Goal: Browse casually

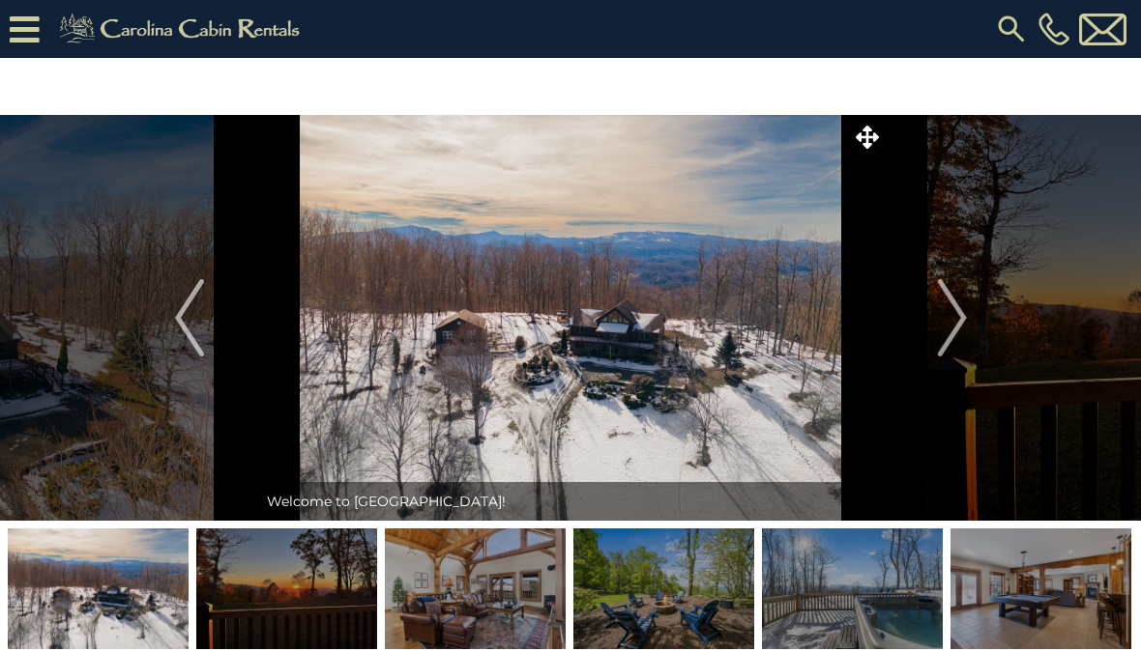
click at [964, 341] on img "Next" at bounding box center [951, 317] width 29 height 77
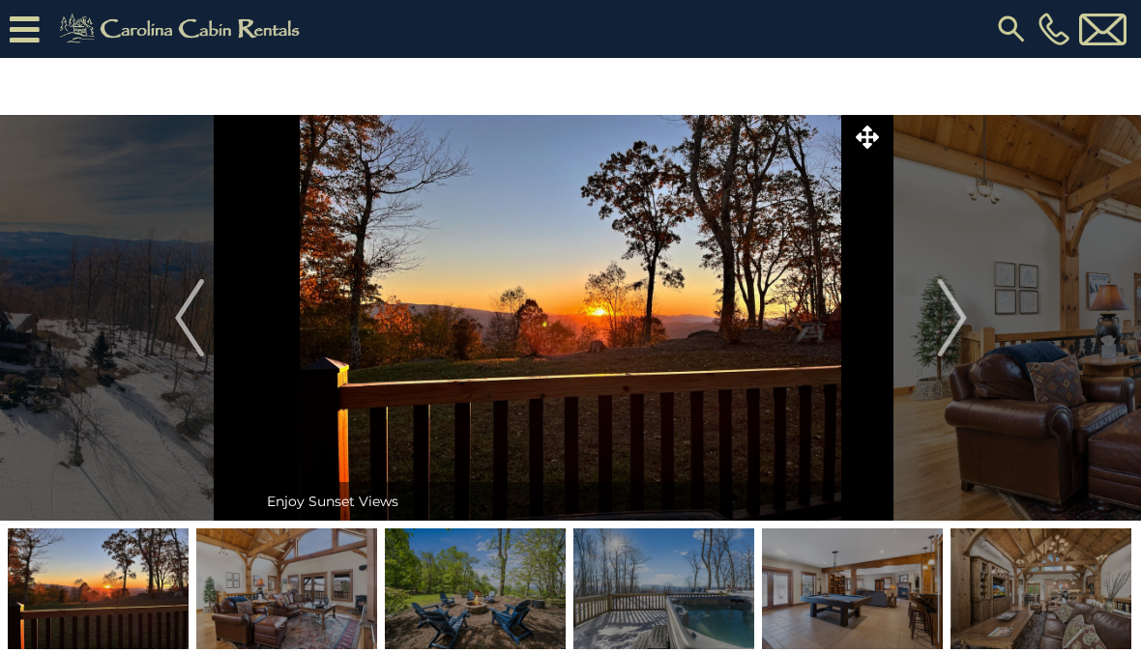
click at [943, 332] on img "Next" at bounding box center [951, 317] width 29 height 77
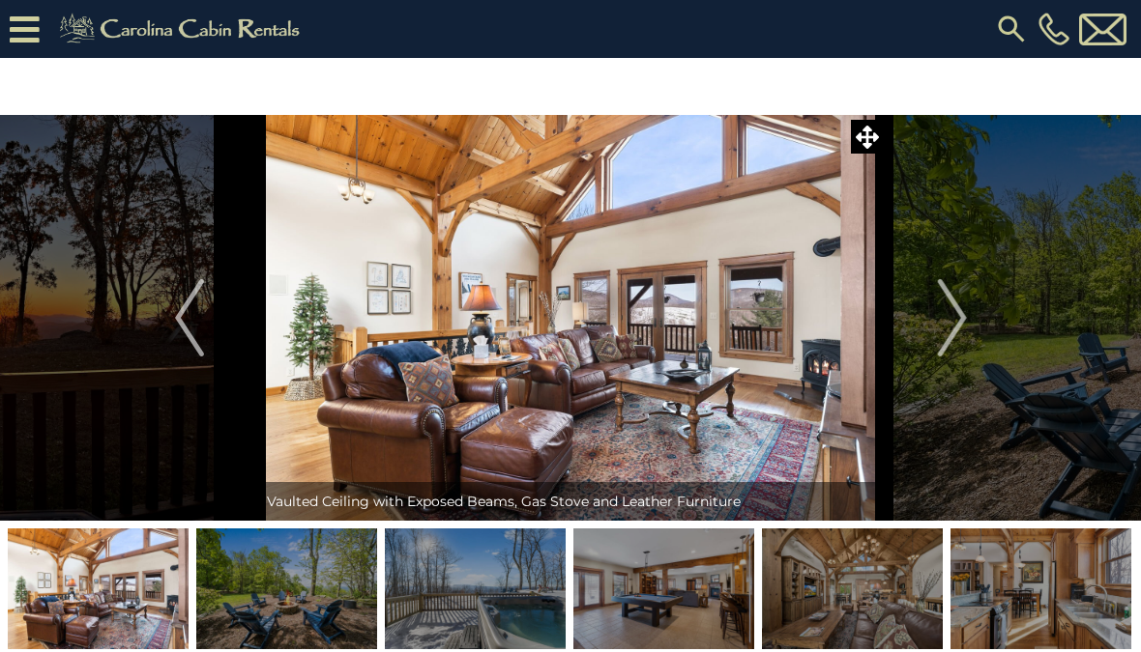
click at [951, 324] on img "Next" at bounding box center [951, 317] width 29 height 77
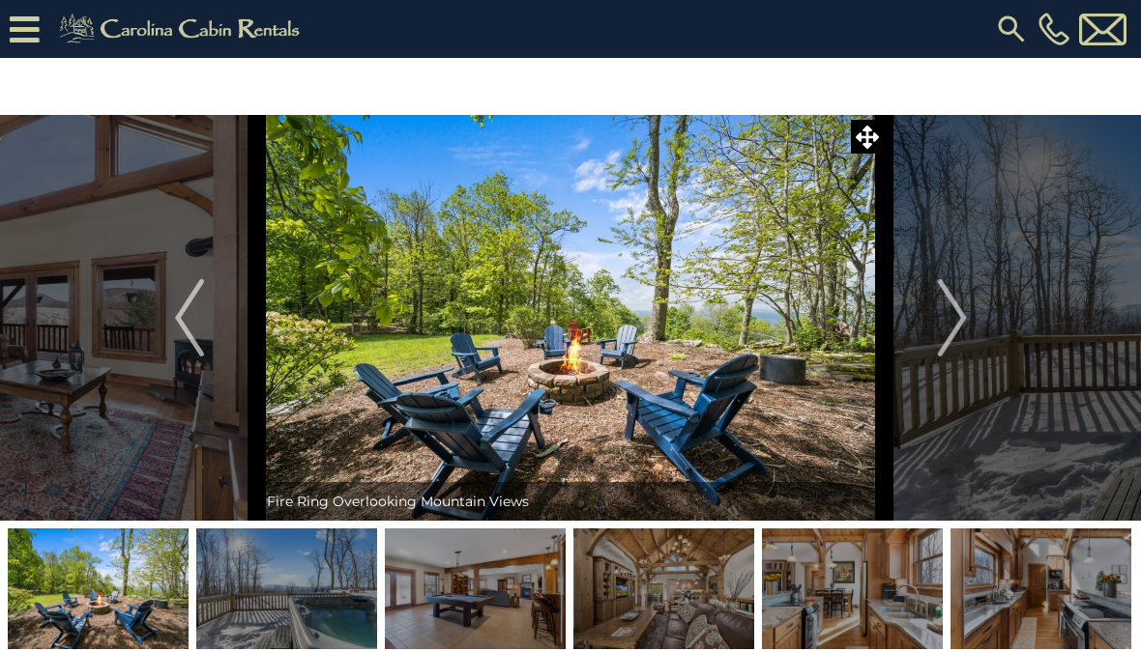
click at [937, 323] on button "Next" at bounding box center [951, 318] width 135 height 406
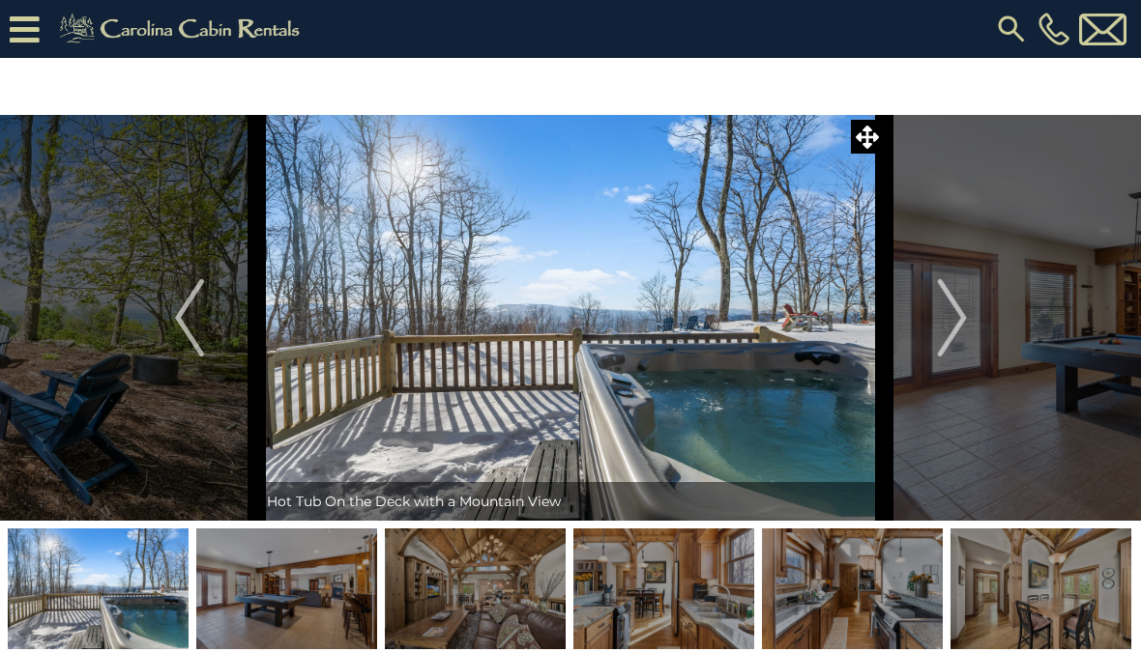
click at [961, 330] on img "Next" at bounding box center [951, 317] width 29 height 77
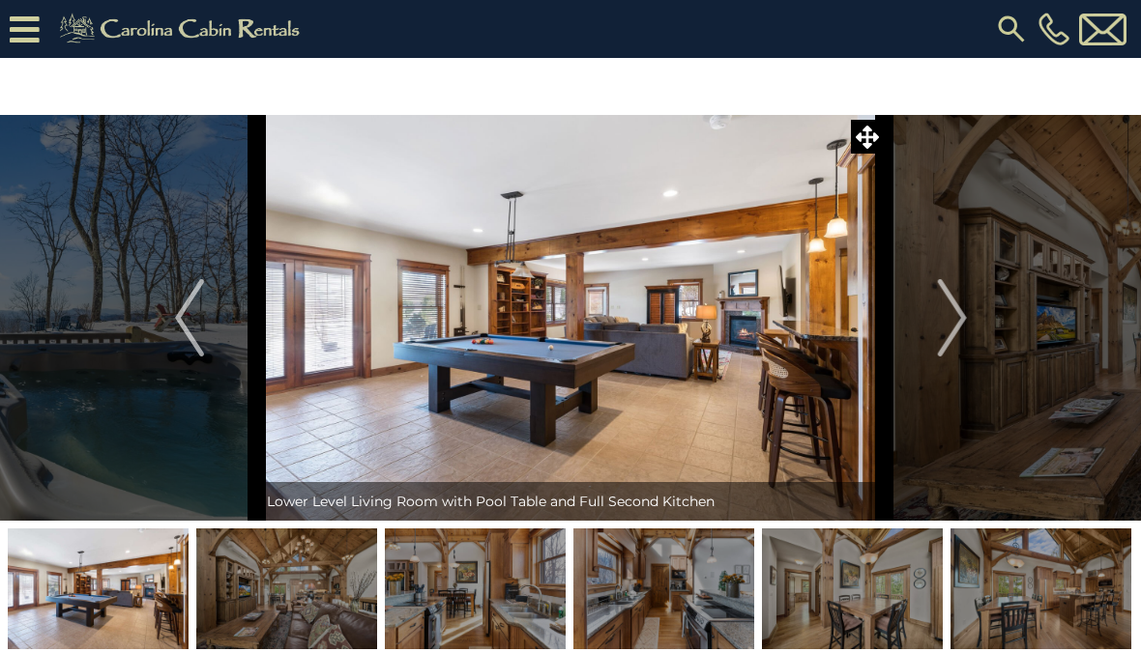
click at [946, 337] on img "Next" at bounding box center [951, 317] width 29 height 77
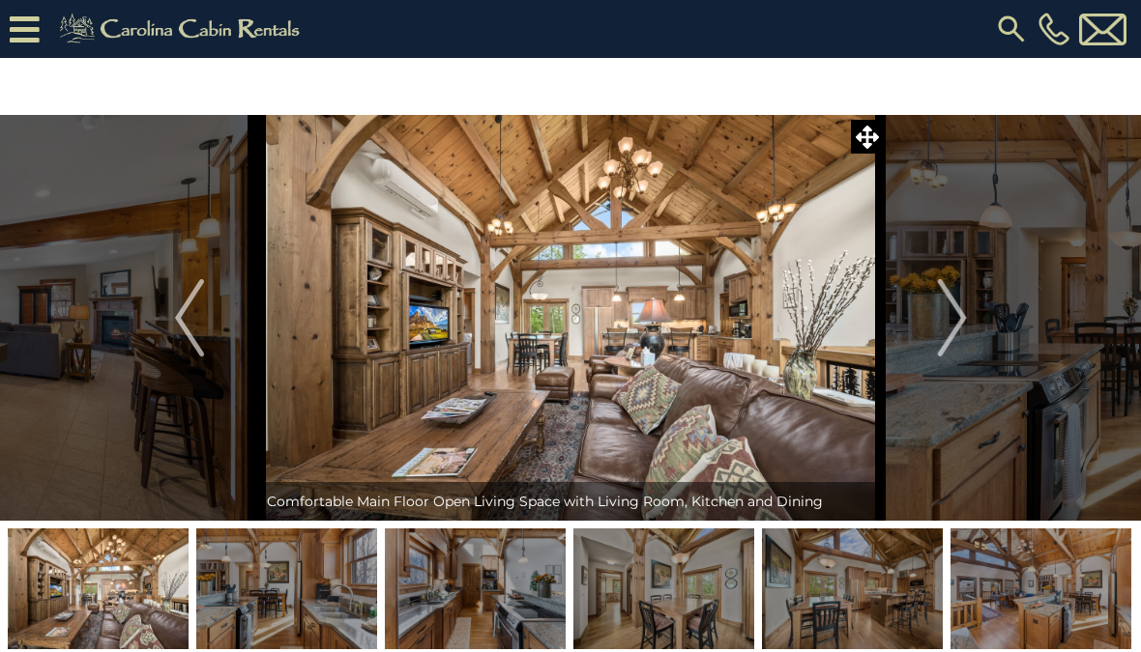
click at [958, 344] on img "Next" at bounding box center [951, 317] width 29 height 77
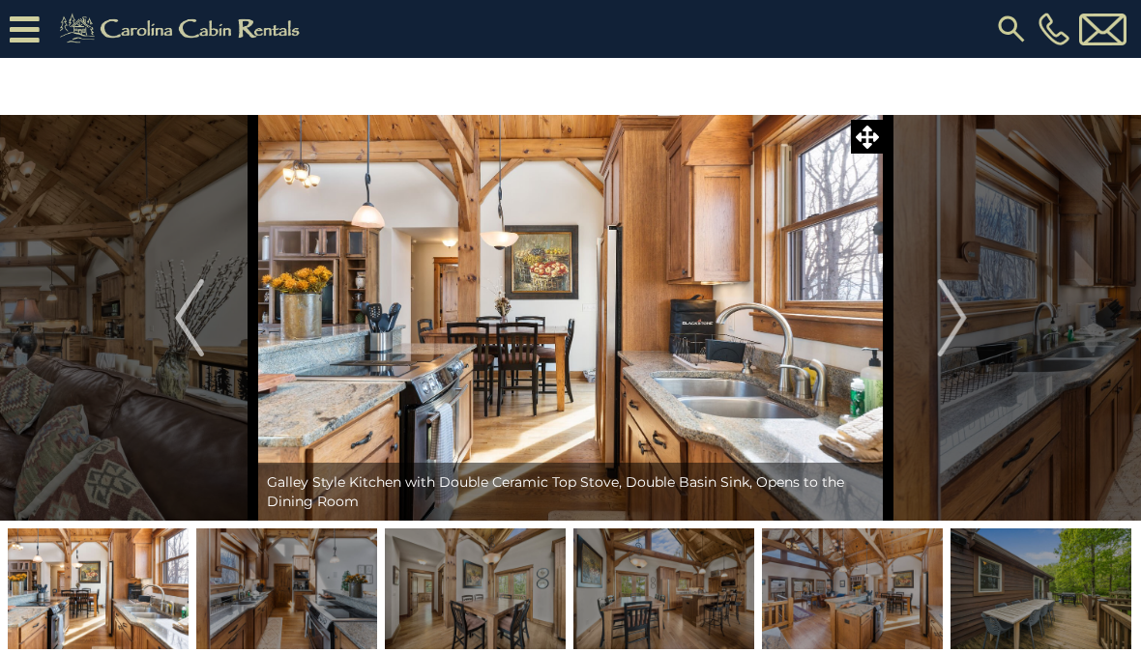
click at [955, 322] on img "Next" at bounding box center [951, 317] width 29 height 77
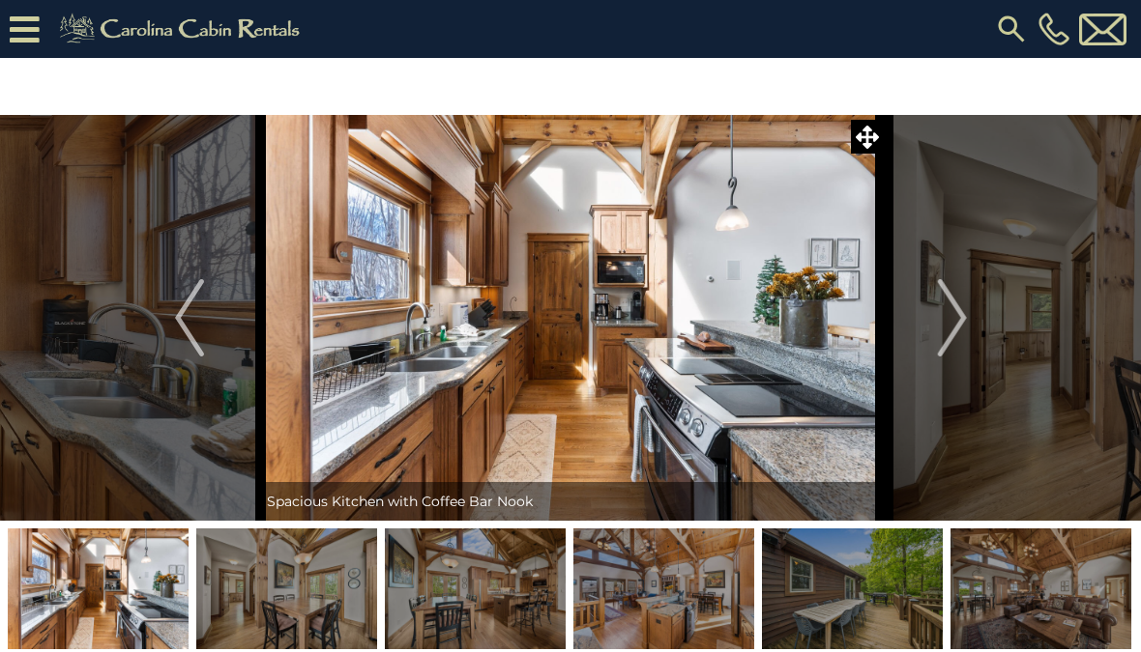
click at [952, 321] on img "Next" at bounding box center [951, 317] width 29 height 77
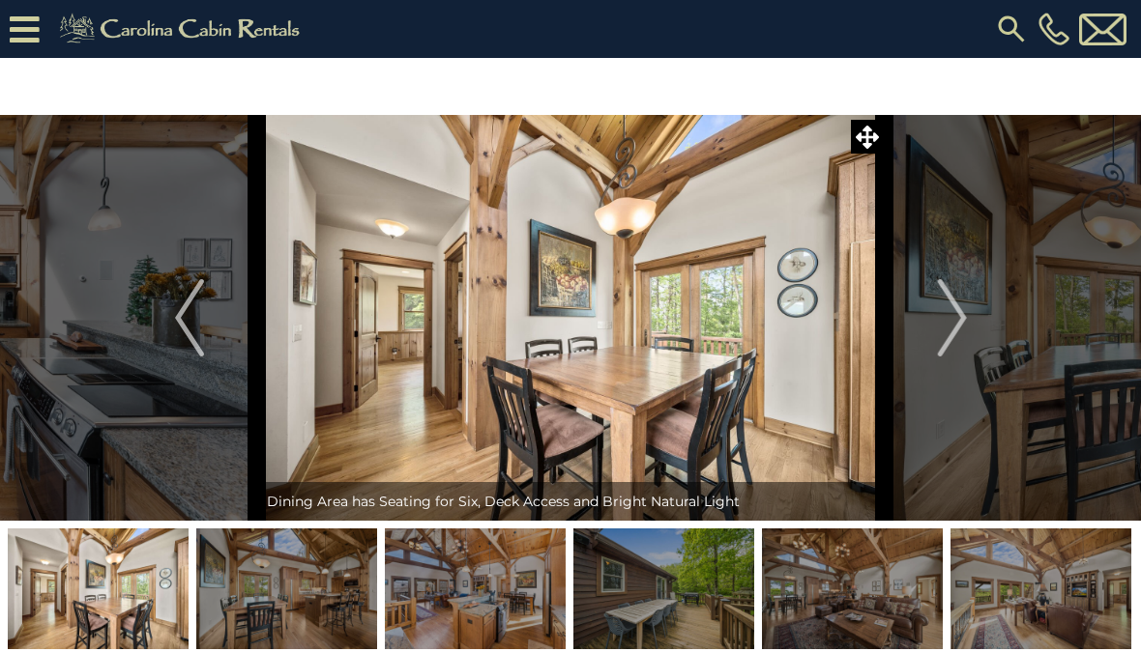
click at [942, 329] on img "Next" at bounding box center [951, 317] width 29 height 77
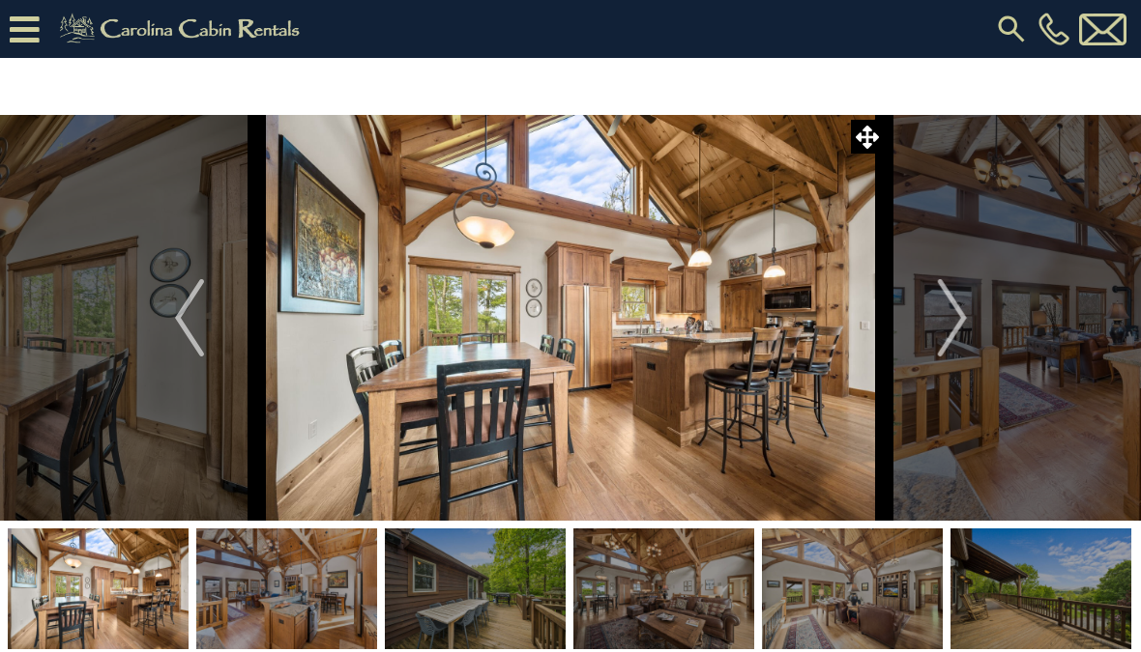
click at [966, 334] on img "Next" at bounding box center [951, 317] width 29 height 77
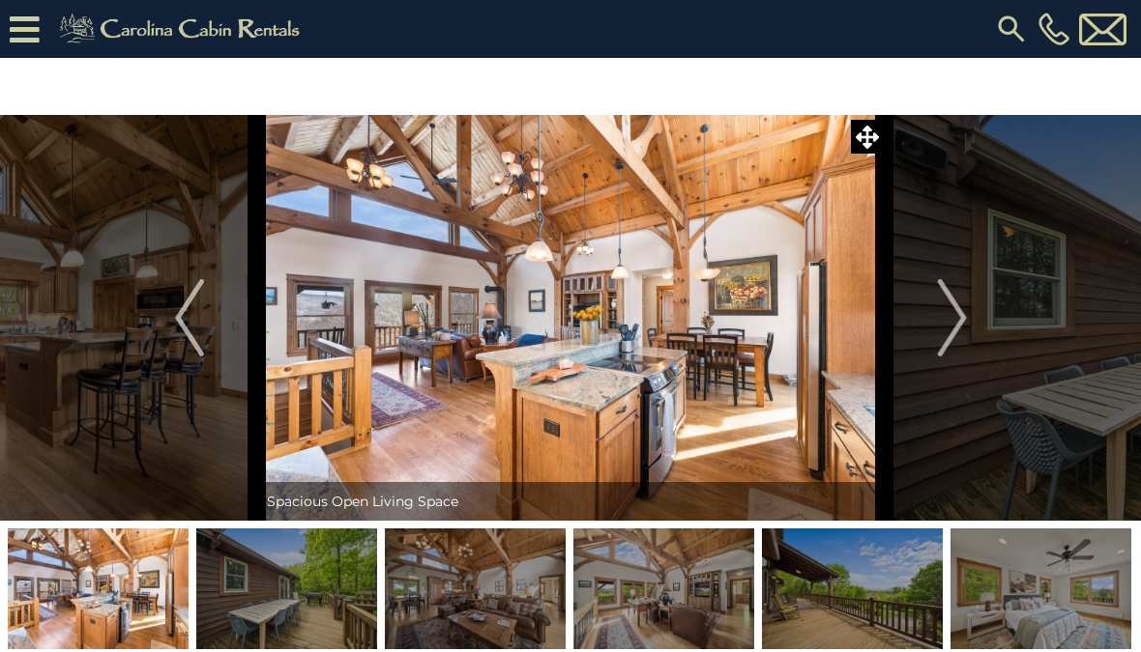
click at [950, 332] on img "Next" at bounding box center [951, 317] width 29 height 77
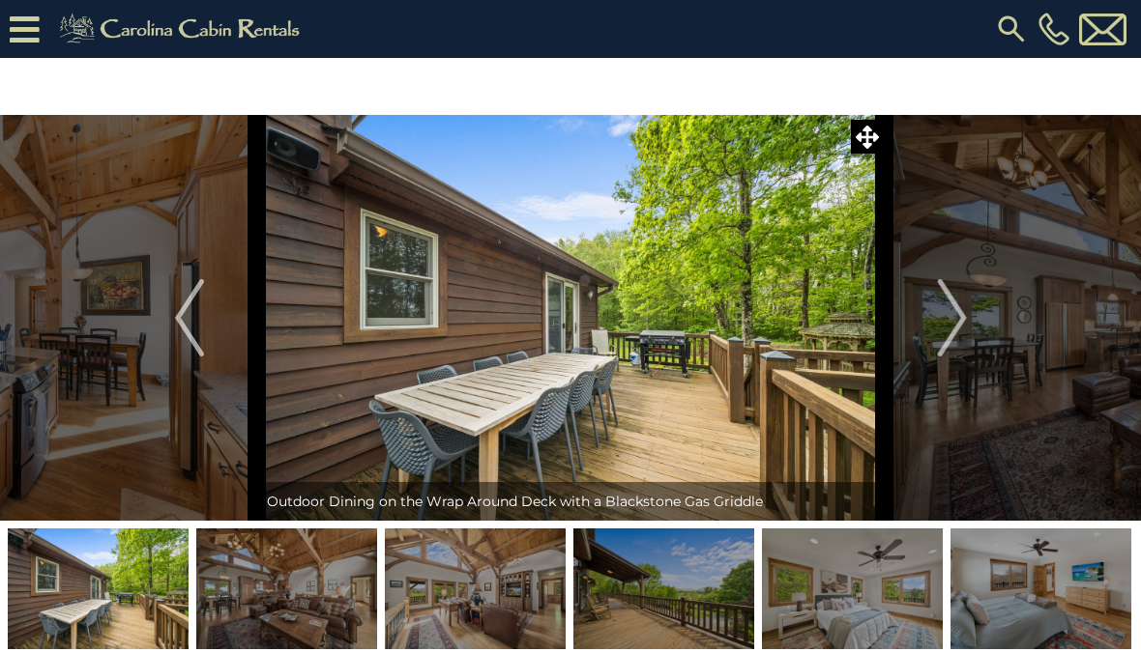
click at [954, 335] on img "Next" at bounding box center [951, 317] width 29 height 77
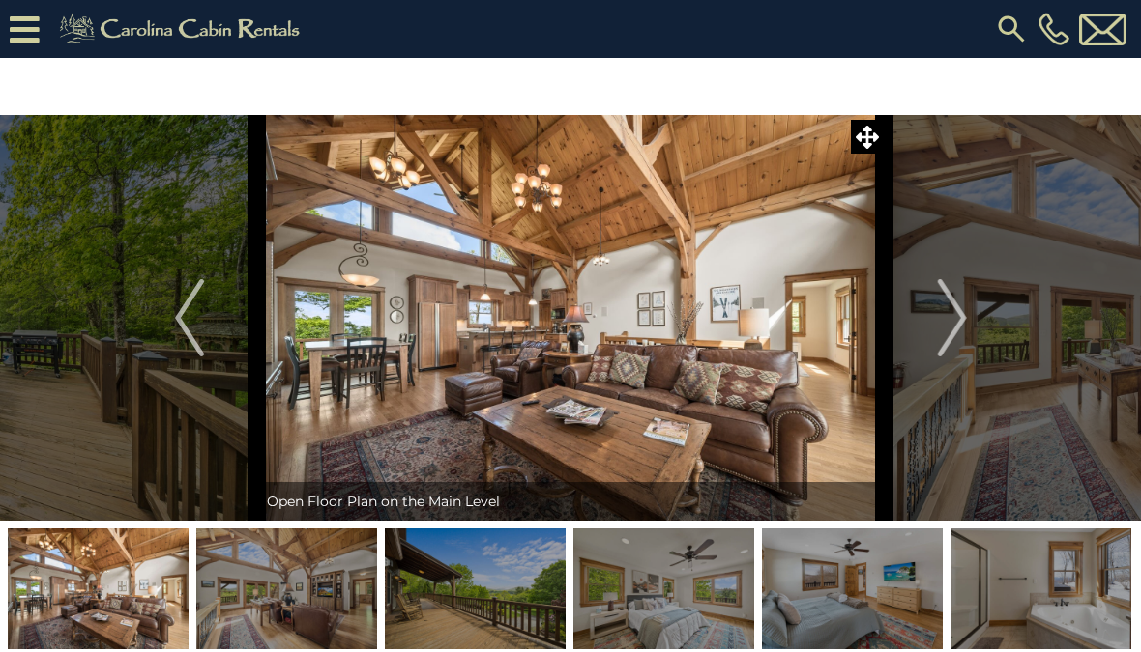
click at [943, 333] on img "Next" at bounding box center [951, 317] width 29 height 77
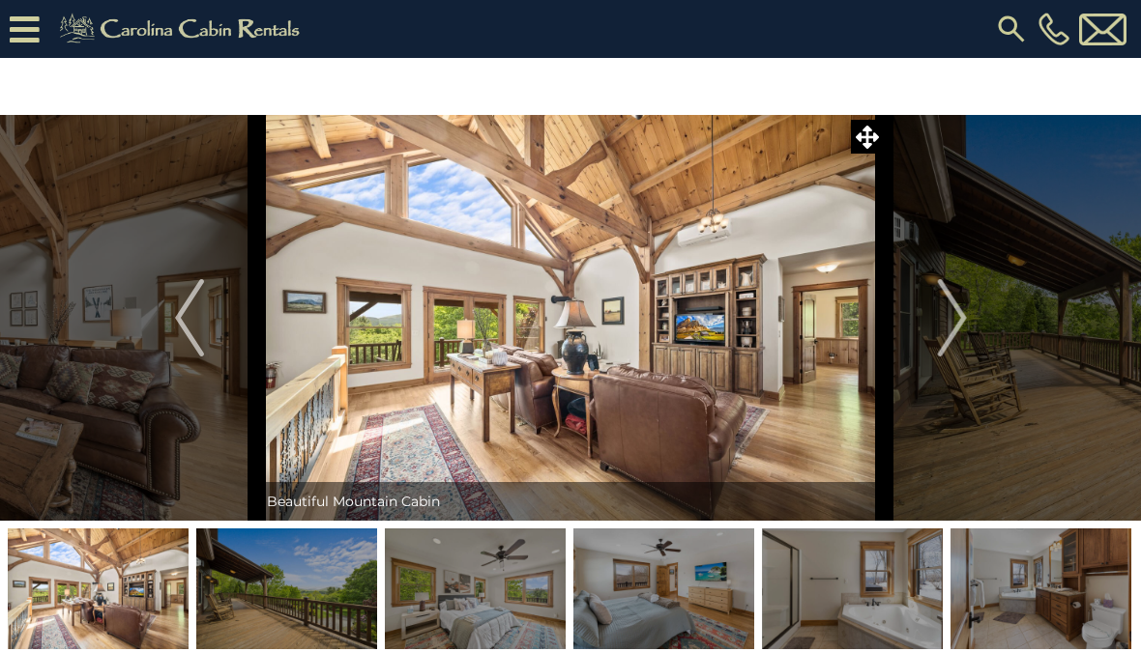
click at [956, 329] on img "Next" at bounding box center [951, 317] width 29 height 77
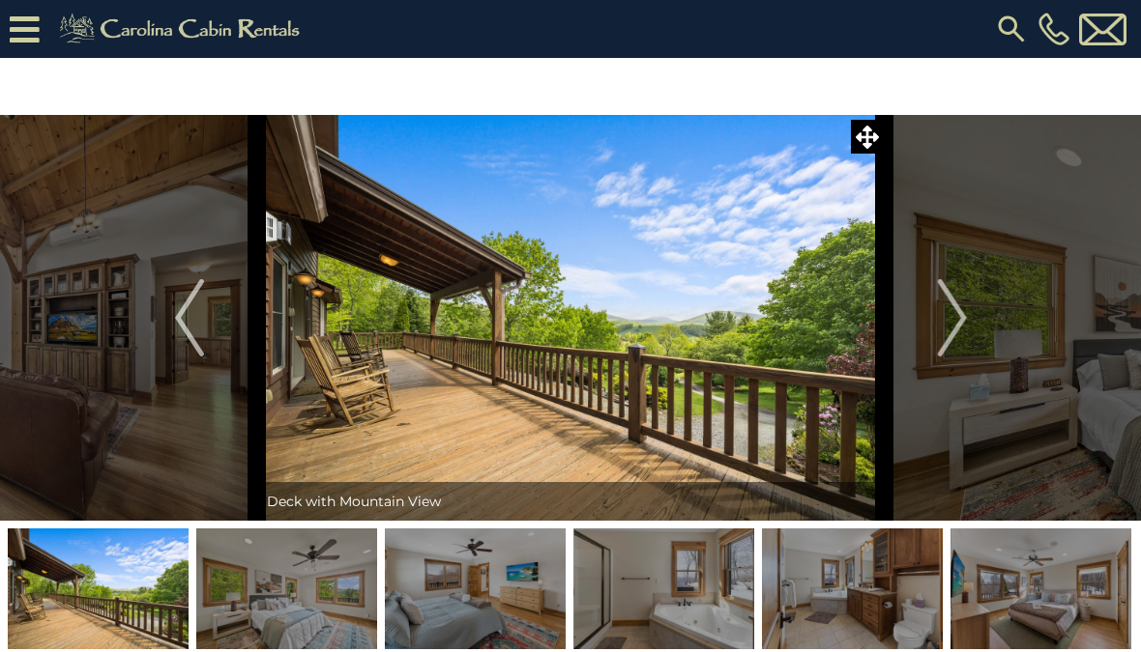
click at [958, 342] on img "Next" at bounding box center [951, 317] width 29 height 77
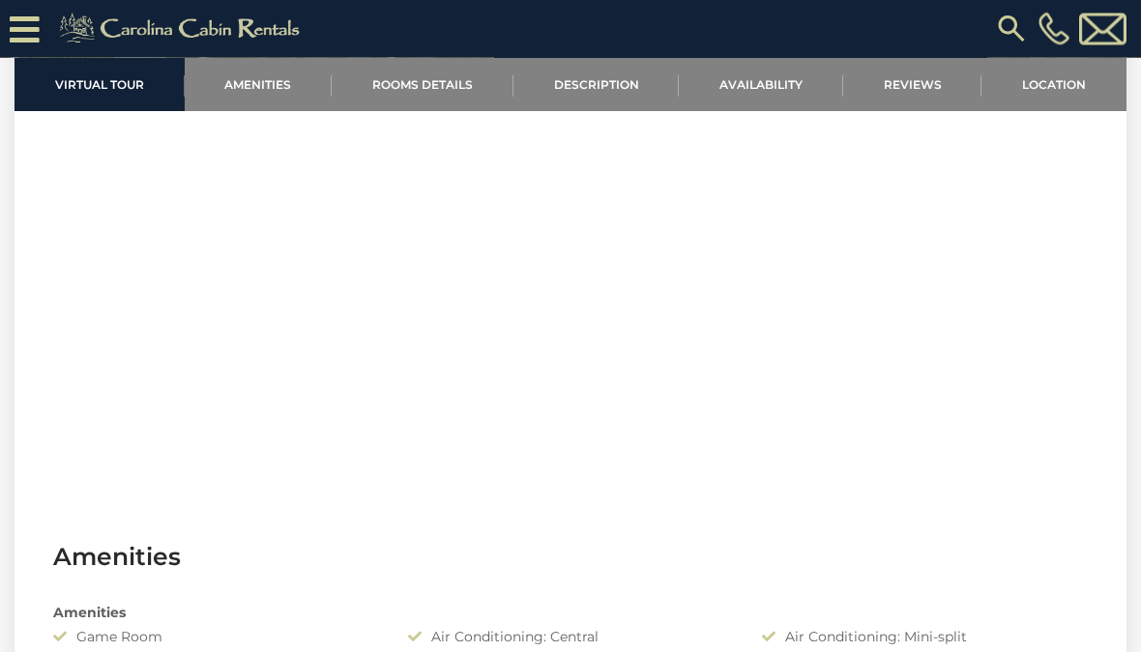
scroll to position [1295, 0]
